Goal: Task Accomplishment & Management: Use online tool/utility

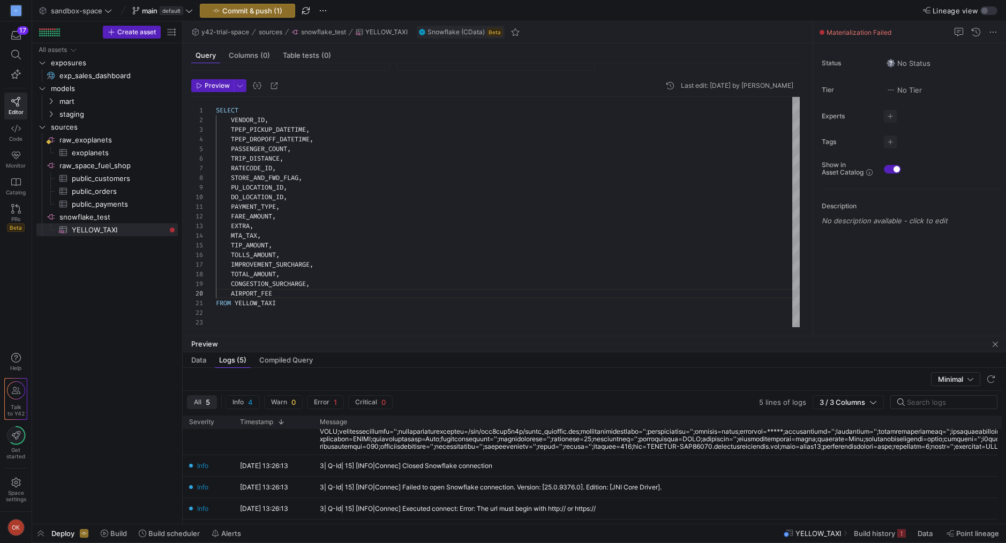
scroll to position [29, 46]
click at [281, 236] on div "SELECT VENDOR_ID , TPEP_PICKUP_DATETIME , TPEP_DROPOFF_DATETIME , PASSENGER_COU…" at bounding box center [508, 212] width 584 height 230
